Goal: Task Accomplishment & Management: Complete application form

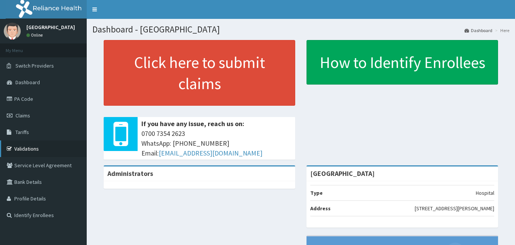
click at [22, 150] on link "Validations" at bounding box center [43, 148] width 87 height 17
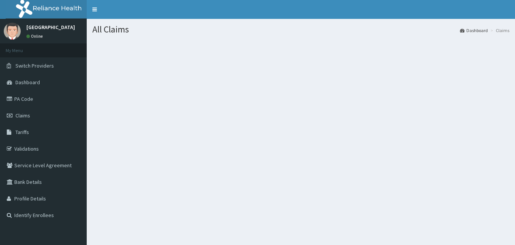
click at [28, 148] on link "Validations" at bounding box center [43, 148] width 87 height 17
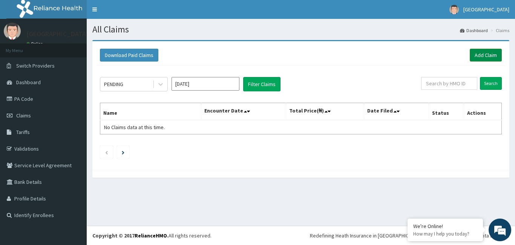
click at [475, 55] on link "Add Claim" at bounding box center [486, 55] width 32 height 13
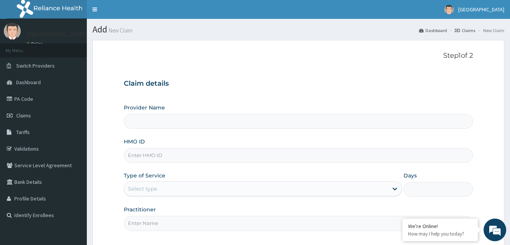
type input "[GEOGRAPHIC_DATA]"
click at [143, 157] on input "HMO ID" at bounding box center [298, 155] width 349 height 15
type input "LFL/10099/A"
click at [188, 186] on div "Select type" at bounding box center [256, 189] width 264 height 12
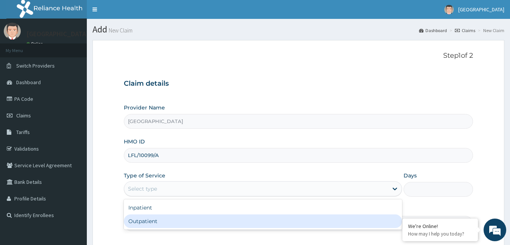
click at [141, 222] on div "Outpatient" at bounding box center [263, 221] width 278 height 14
type input "1"
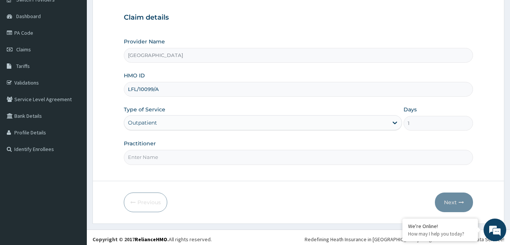
scroll to position [70, 0]
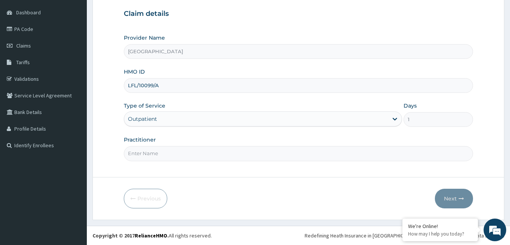
click at [140, 155] on input "Practitioner" at bounding box center [298, 153] width 349 height 15
type input "DR [PERSON_NAME]"
click at [453, 199] on button "Next" at bounding box center [454, 199] width 38 height 20
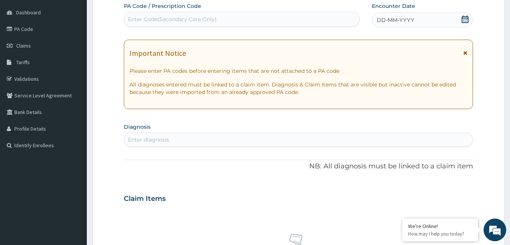
click at [164, 17] on div "Enter Code(Secondary Care Only)" at bounding box center [172, 19] width 89 height 8
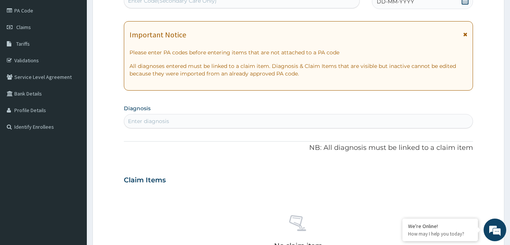
scroll to position [96, 0]
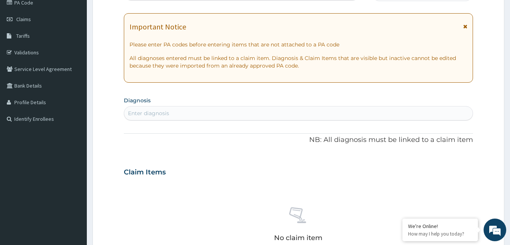
click at [189, 112] on div "Enter diagnosis" at bounding box center [298, 113] width 349 height 12
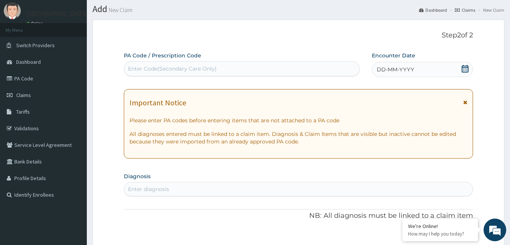
scroll to position [0, 0]
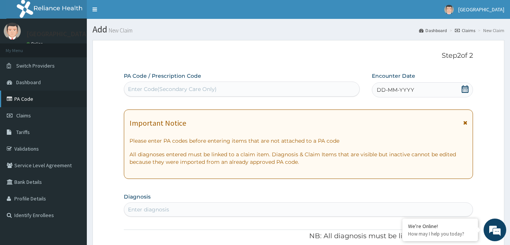
click at [29, 103] on link "PA Code" at bounding box center [43, 99] width 87 height 17
